Goal: Navigation & Orientation: Find specific page/section

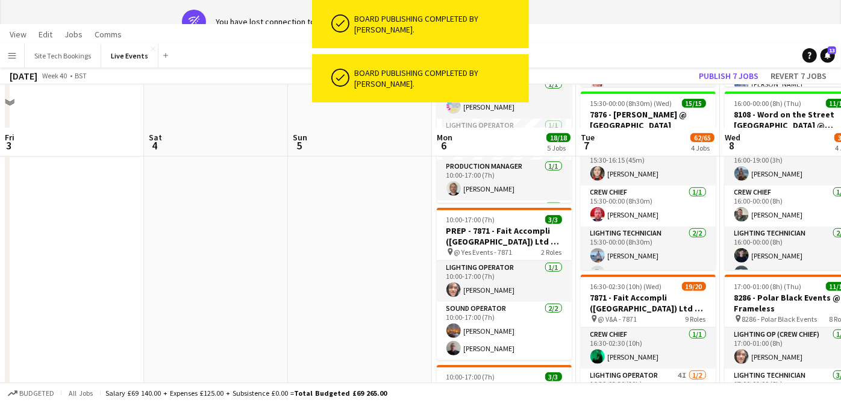
scroll to position [91, 0]
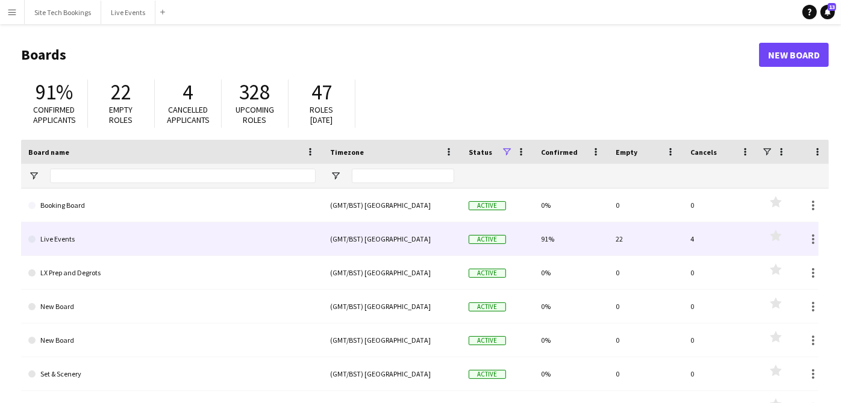
click at [215, 245] on link "Live Events" at bounding box center [171, 239] width 287 height 34
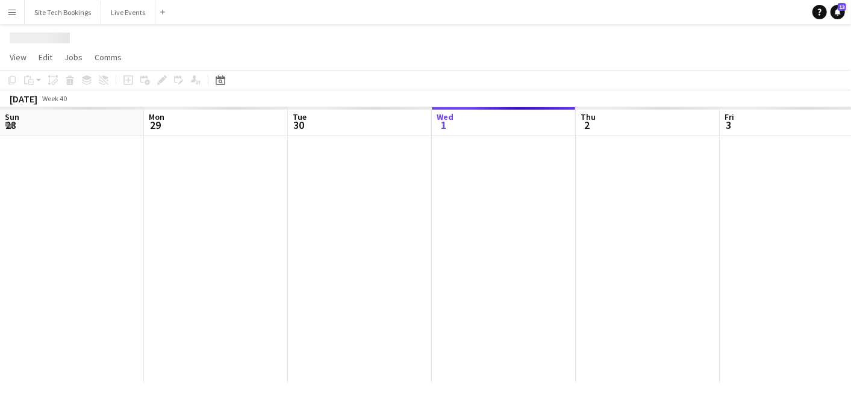
click at [215, 245] on div at bounding box center [792, 259] width 1584 height 246
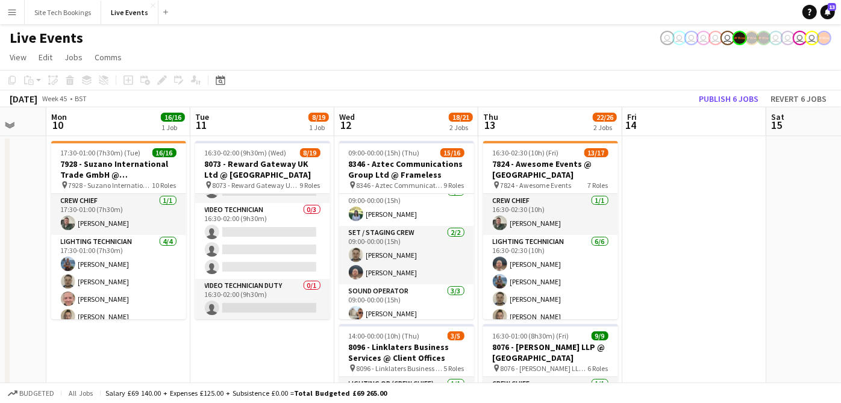
click at [439, 253] on app-card-role "Set / Staging Crew [DATE] 09:00-00:00 (15h) [PERSON_NAME] [PERSON_NAME] [PERSON…" at bounding box center [406, 255] width 135 height 58
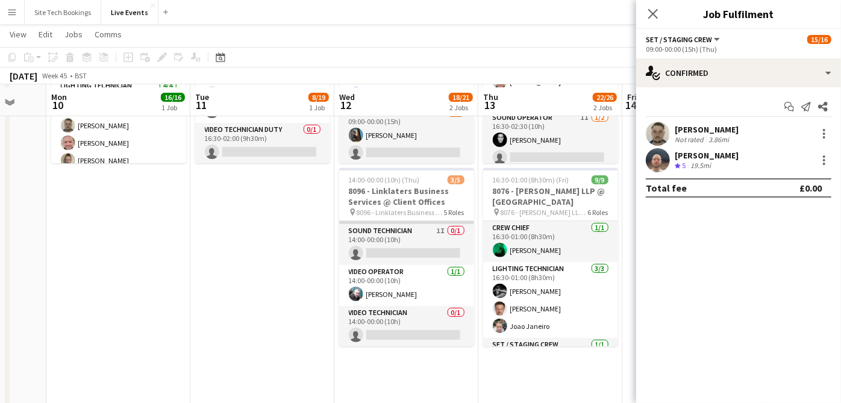
scroll to position [160, 0]
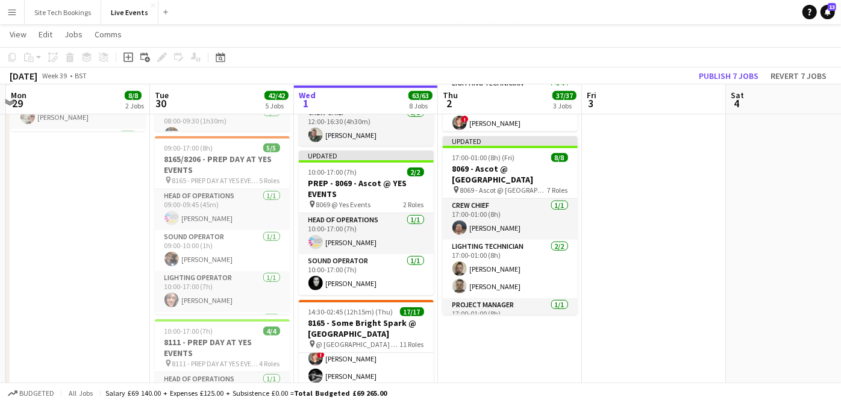
scroll to position [369, 0]
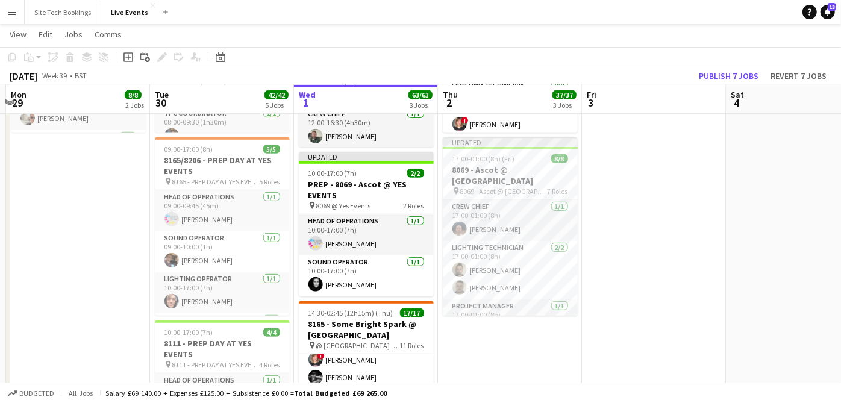
click at [622, 274] on app-date-cell at bounding box center [654, 411] width 144 height 1290
